Goal: Transaction & Acquisition: Download file/media

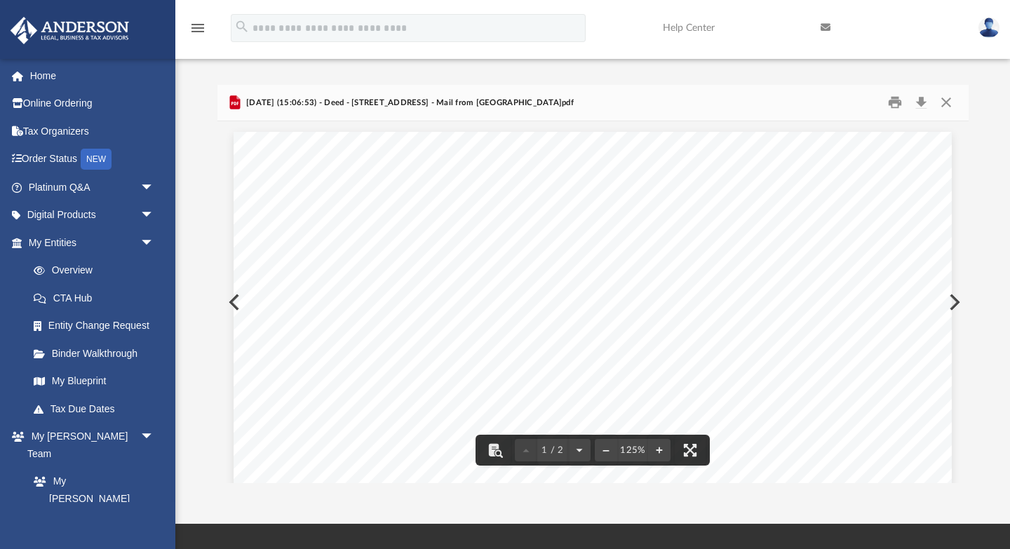
scroll to position [276, 751]
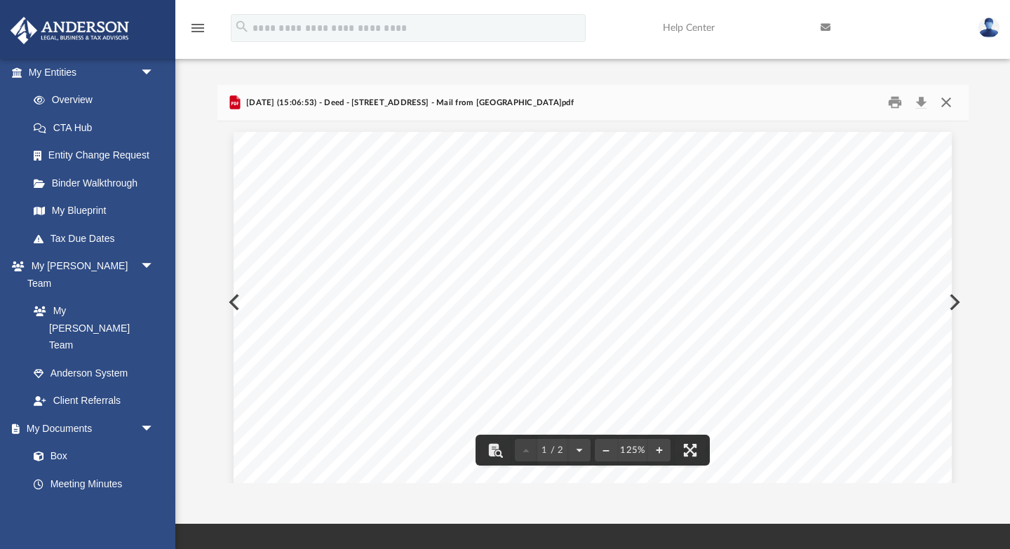
click at [947, 98] on button "Close" at bounding box center [946, 103] width 25 height 22
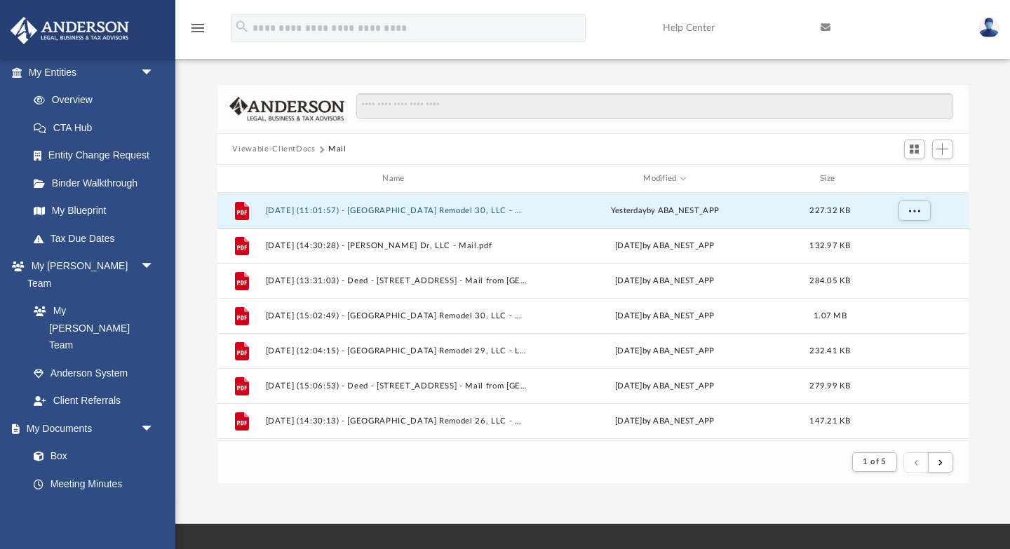
click at [276, 147] on button "Viewable-ClientDocs" at bounding box center [273, 149] width 83 height 13
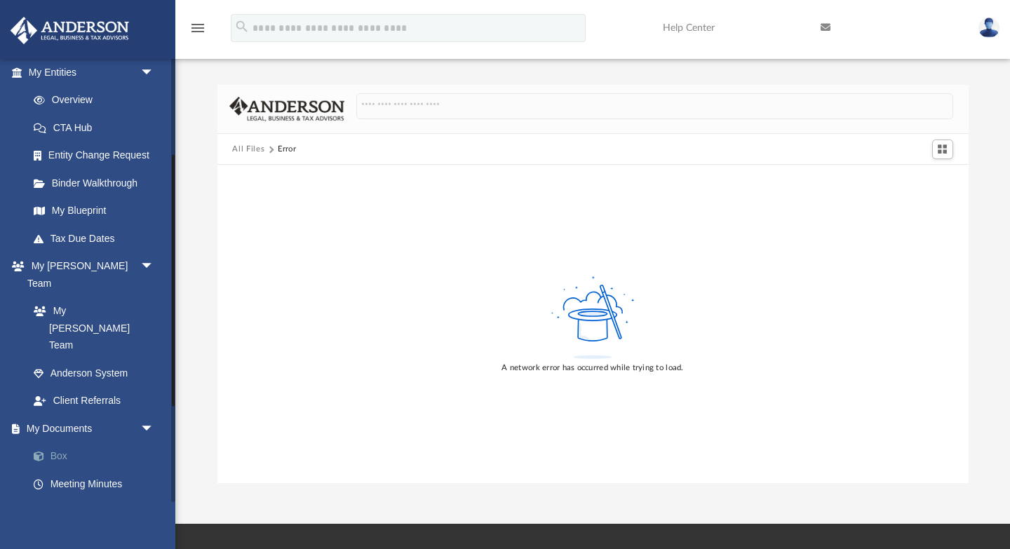
click at [65, 443] on link "Box" at bounding box center [98, 457] width 156 height 28
click at [64, 443] on link "Box" at bounding box center [98, 457] width 156 height 28
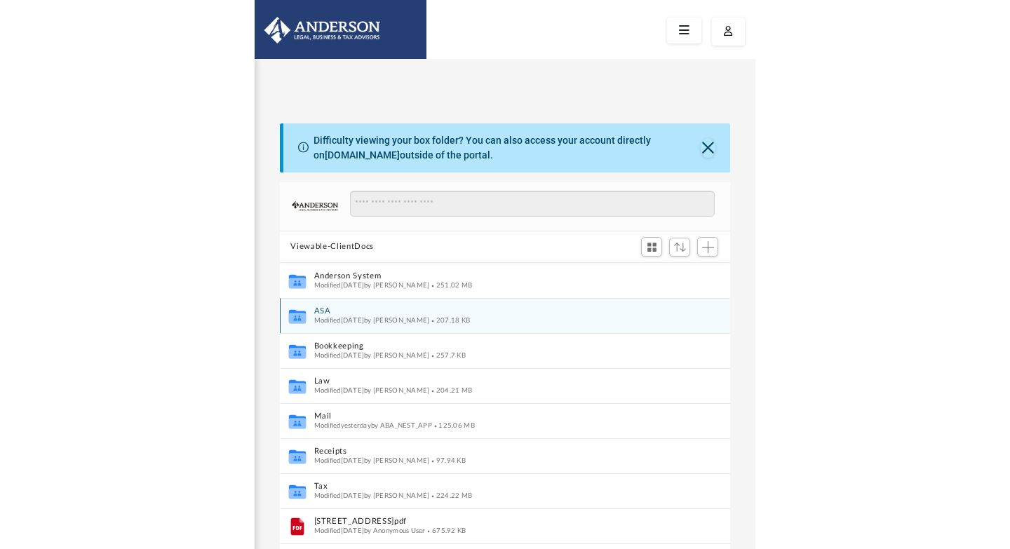
scroll to position [319, 751]
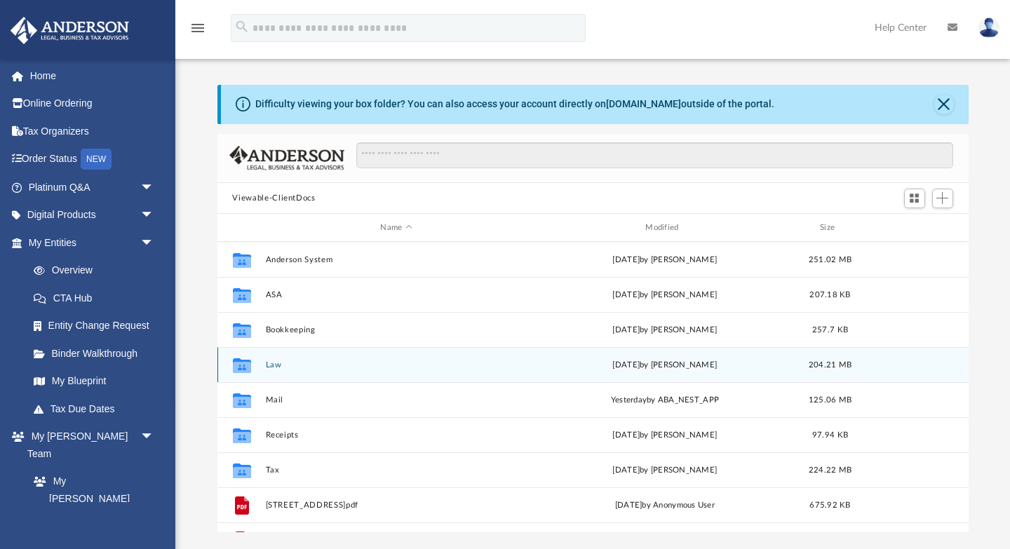
click at [272, 366] on button "Law" at bounding box center [396, 365] width 262 height 9
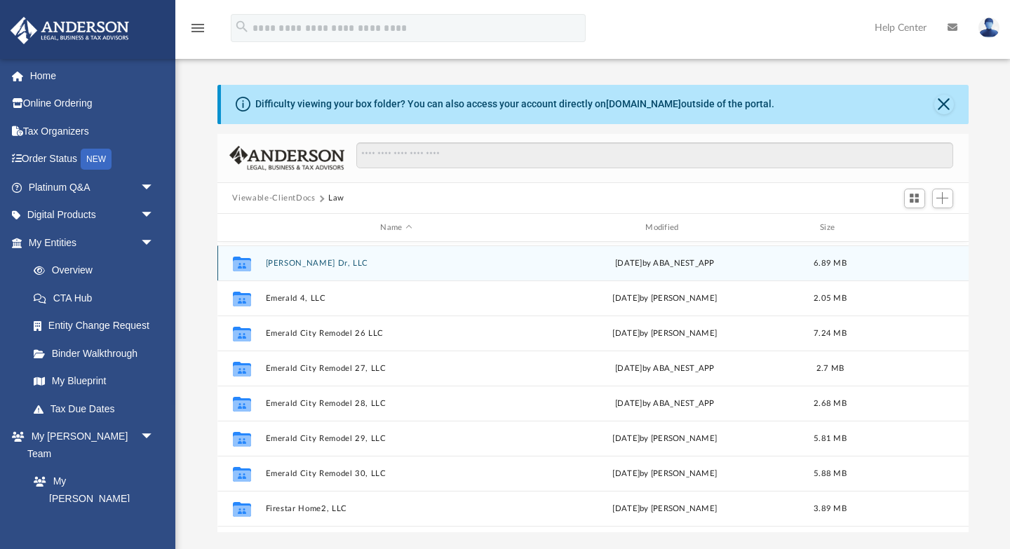
scroll to position [375, 0]
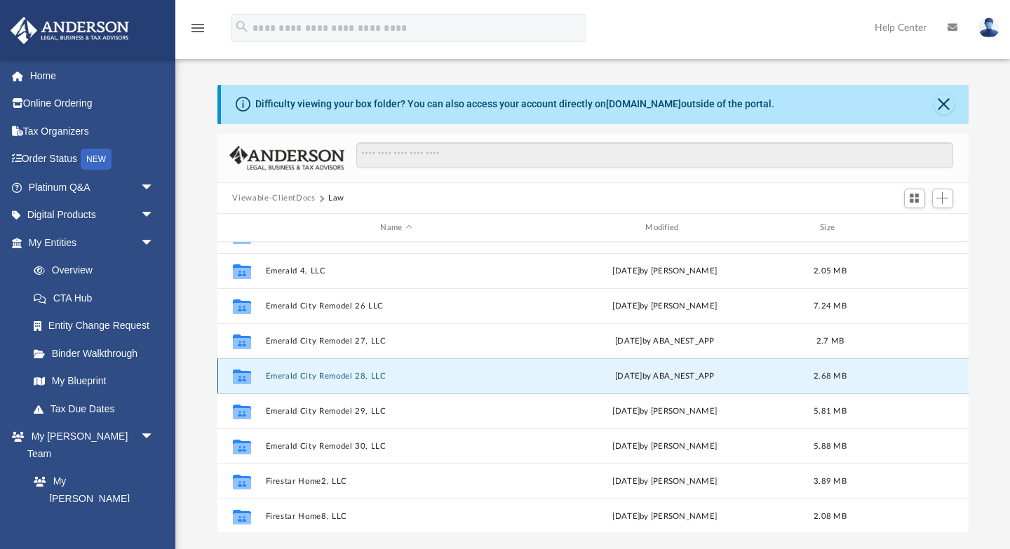
click at [372, 375] on button "Emerald City Remodel 28, LLC" at bounding box center [396, 376] width 262 height 9
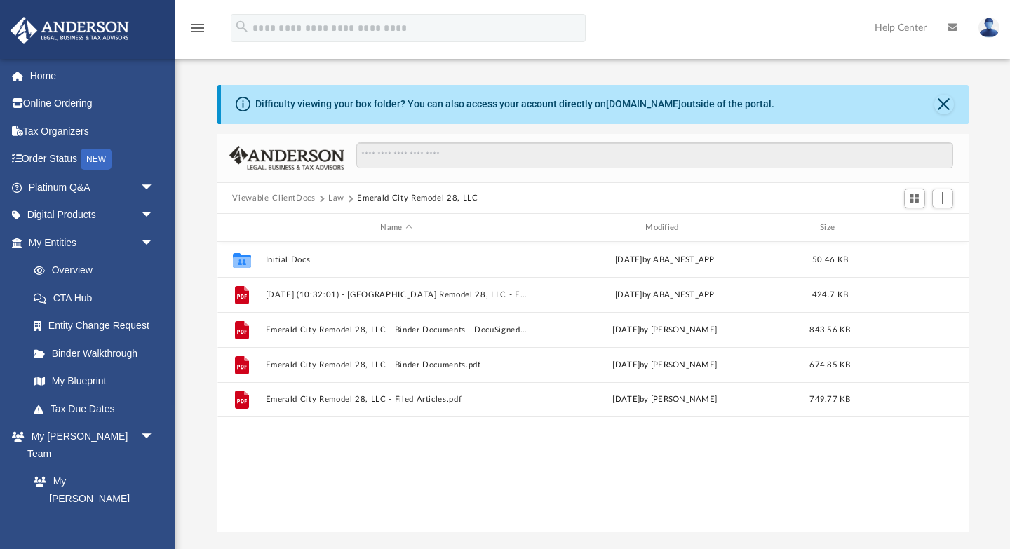
scroll to position [0, 0]
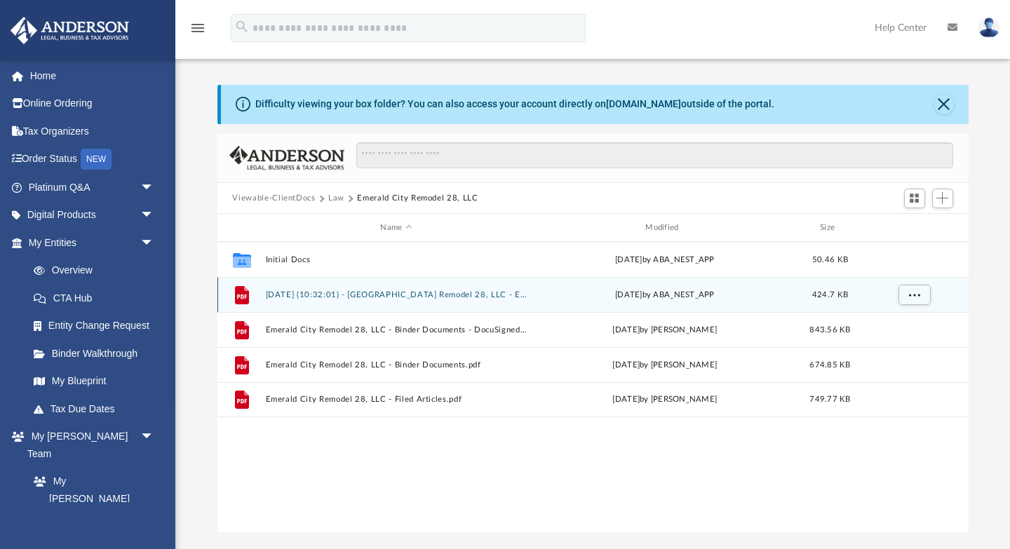
click at [481, 293] on button "[DATE] (10:32:01) - [GEOGRAPHIC_DATA] Remodel 28, LLC - EIN Letter from IRS.pdf" at bounding box center [396, 294] width 262 height 9
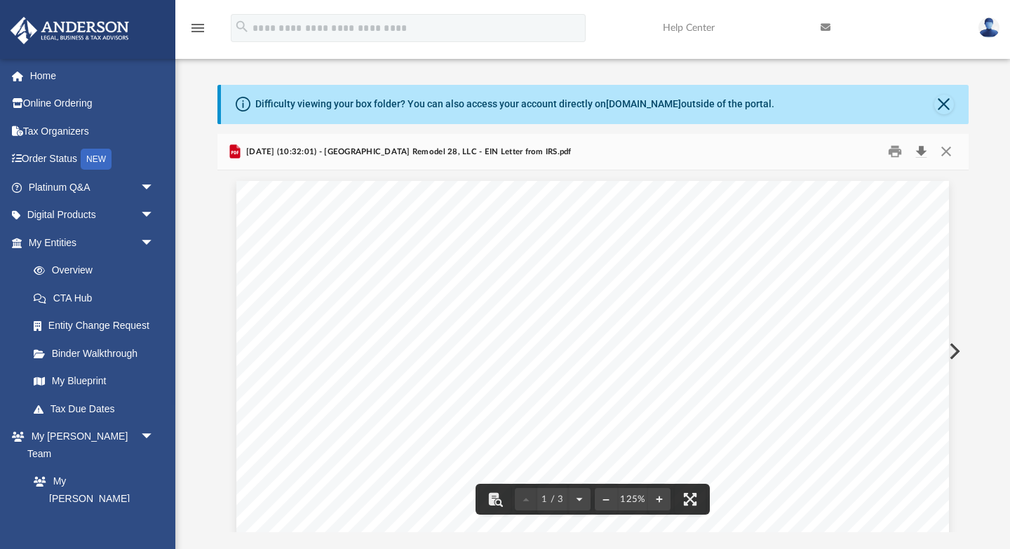
click at [923, 147] on button "Download" at bounding box center [921, 152] width 25 height 22
click at [956, 349] on button "Preview" at bounding box center [953, 351] width 31 height 39
click at [918, 151] on button "Download" at bounding box center [921, 152] width 25 height 22
click at [954, 358] on button "Preview" at bounding box center [953, 351] width 31 height 39
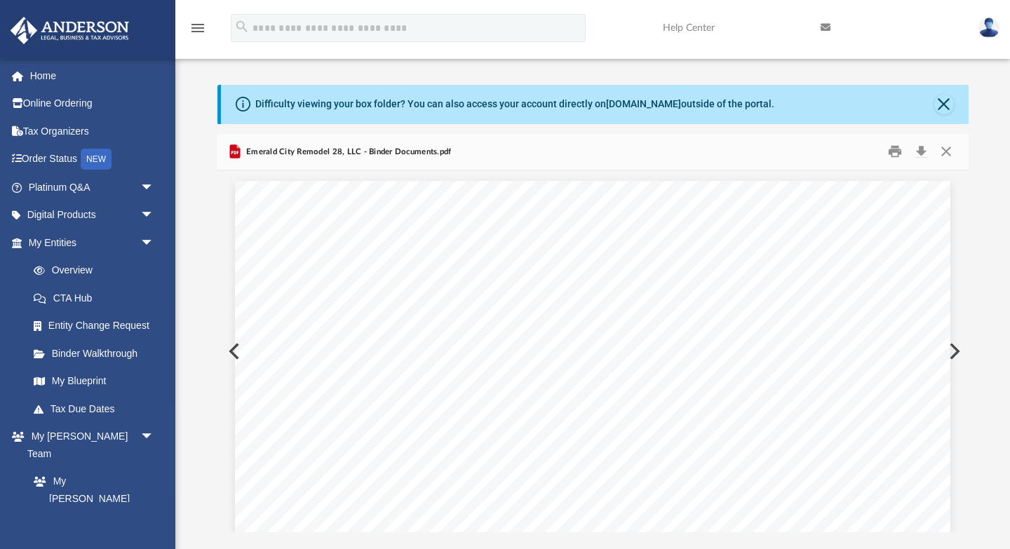
click at [956, 356] on button "Preview" at bounding box center [953, 351] width 31 height 39
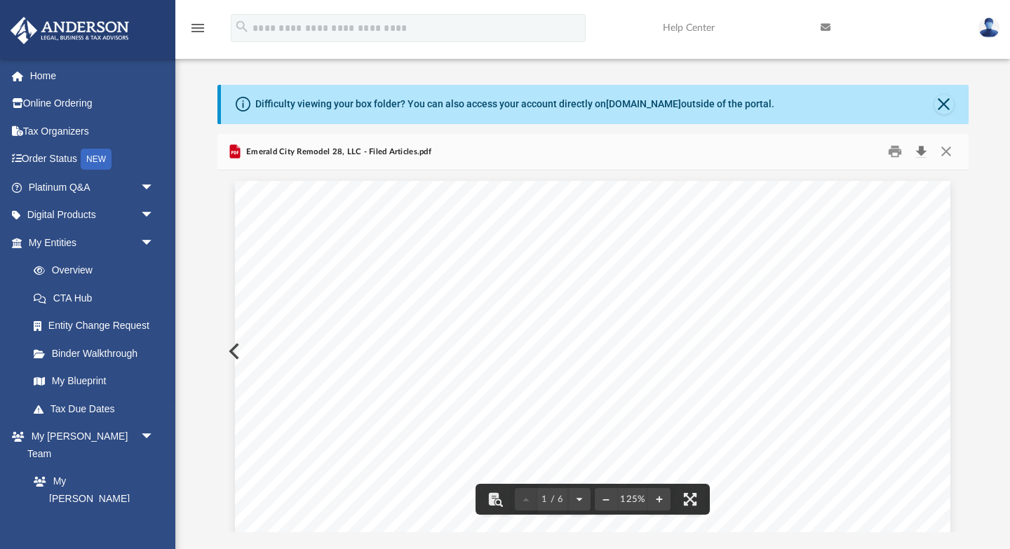
click at [921, 148] on button "Download" at bounding box center [921, 152] width 25 height 22
